Goal: Task Accomplishment & Management: Manage account settings

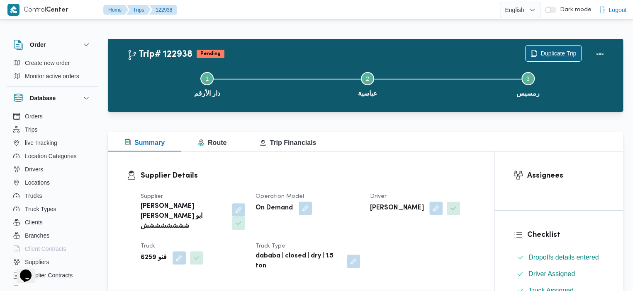
click at [554, 49] on span "Duplicate Trip" at bounding box center [558, 53] width 36 height 10
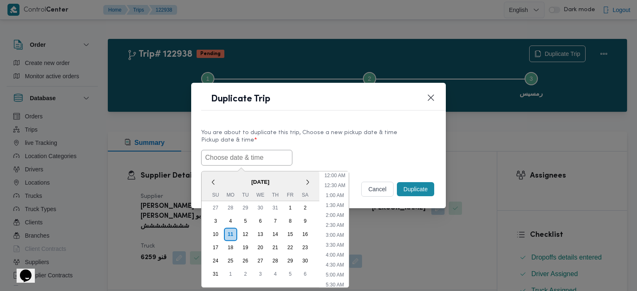
click at [257, 154] on input "text" at bounding box center [246, 158] width 91 height 16
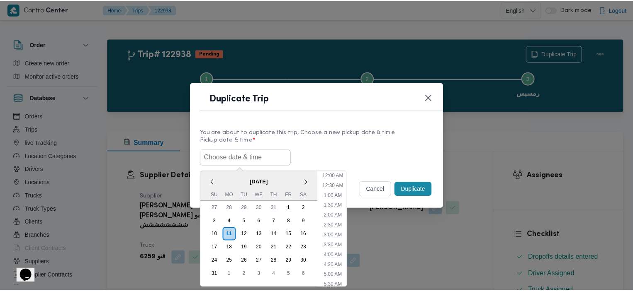
scroll to position [216, 0]
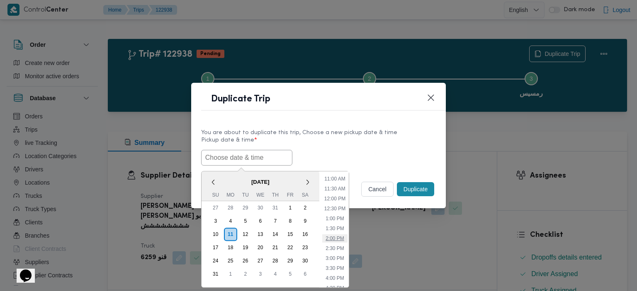
click at [340, 235] on li "2:00 PM" at bounding box center [334, 239] width 25 height 8
type input "11/08/2025 2:00PM"
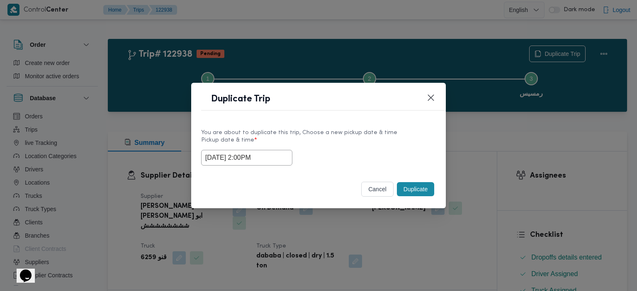
click at [419, 188] on button "Duplicate" at bounding box center [415, 189] width 37 height 14
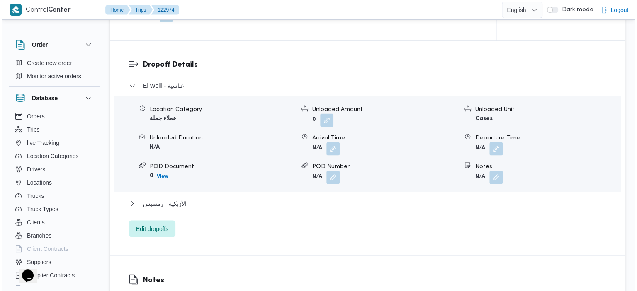
scroll to position [689, 0]
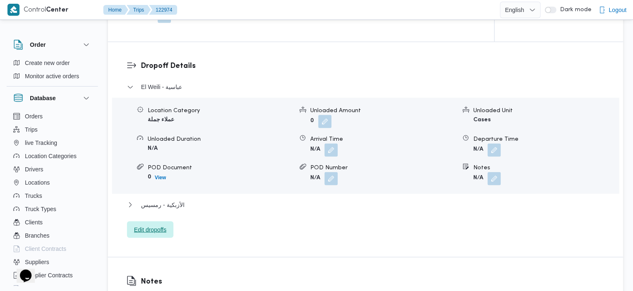
click at [158, 225] on span "Edit dropoffs" at bounding box center [150, 230] width 32 height 10
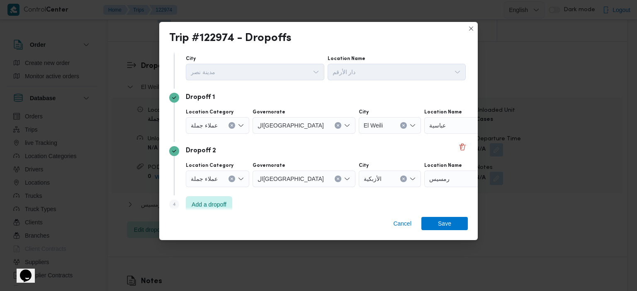
scroll to position [30, 0]
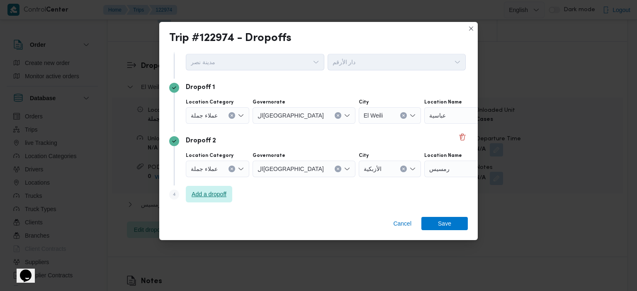
click at [196, 197] on span "Add a dropoff" at bounding box center [209, 194] width 35 height 10
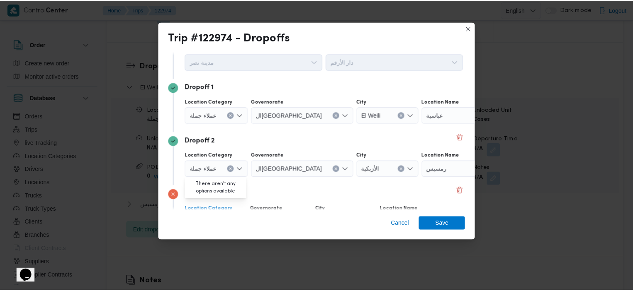
scroll to position [83, 0]
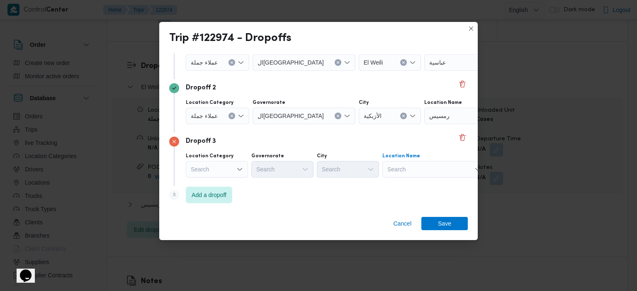
click at [424, 71] on div "Search" at bounding box center [476, 62] width 104 height 17
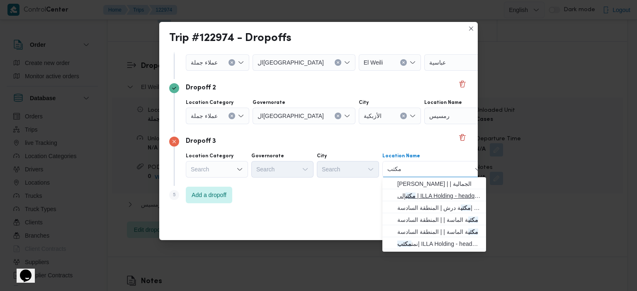
type input "مكتب"
click at [411, 195] on mark "مكتب" at bounding box center [410, 196] width 10 height 7
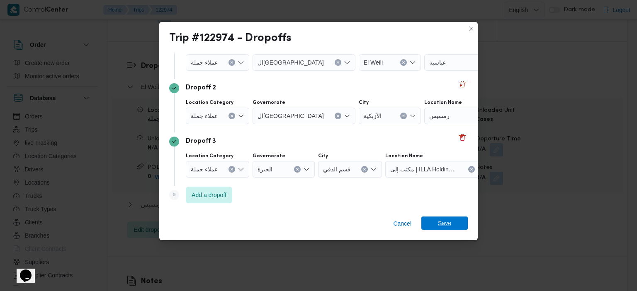
click at [434, 228] on span "Save" at bounding box center [444, 223] width 46 height 13
